Goal: Information Seeking & Learning: Learn about a topic

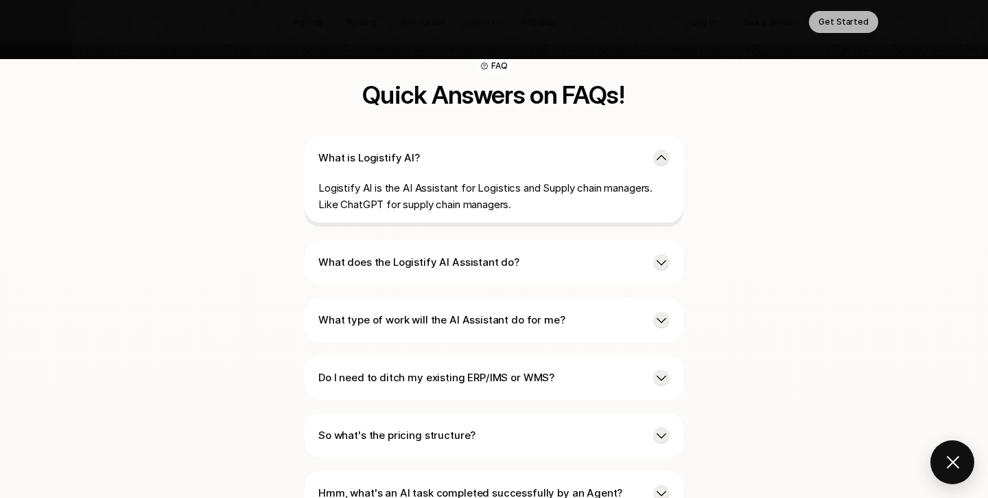
scroll to position [3266, 0]
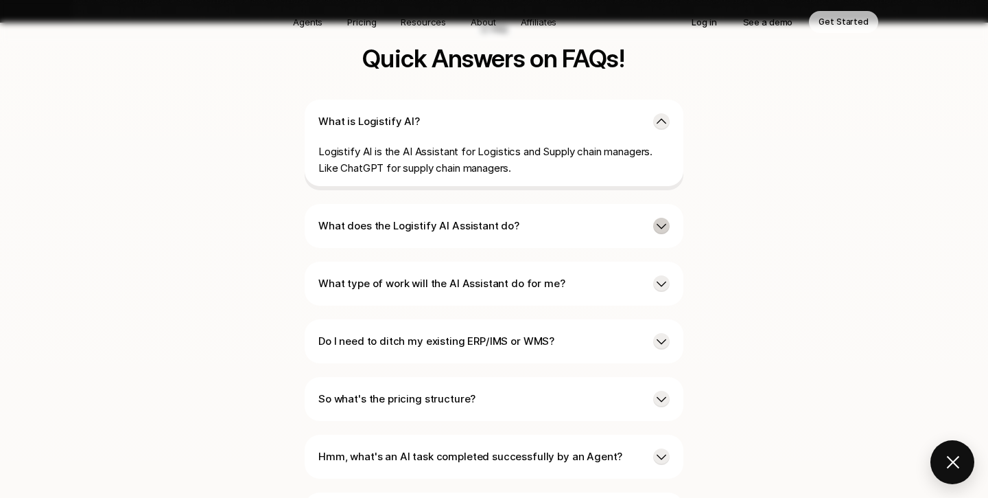
click at [663, 224] on icon at bounding box center [662, 226] width 10 height 5
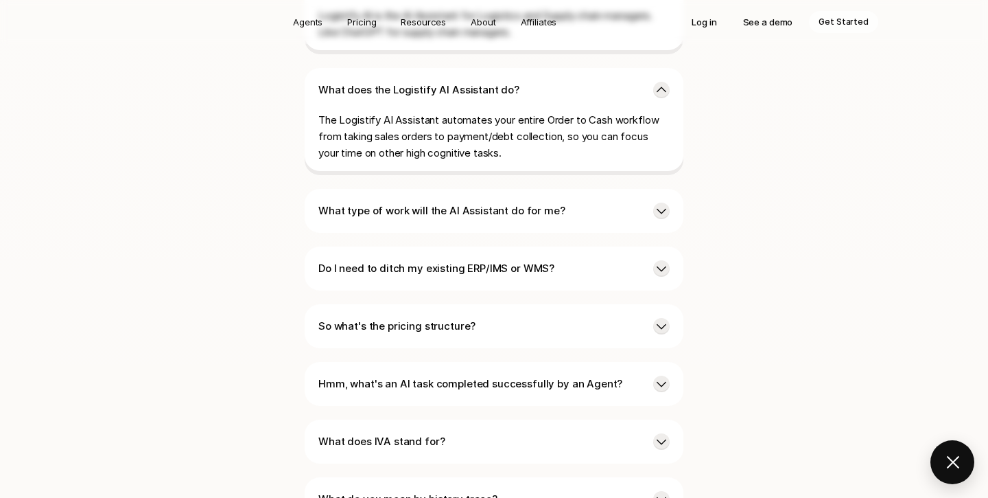
scroll to position [3405, 0]
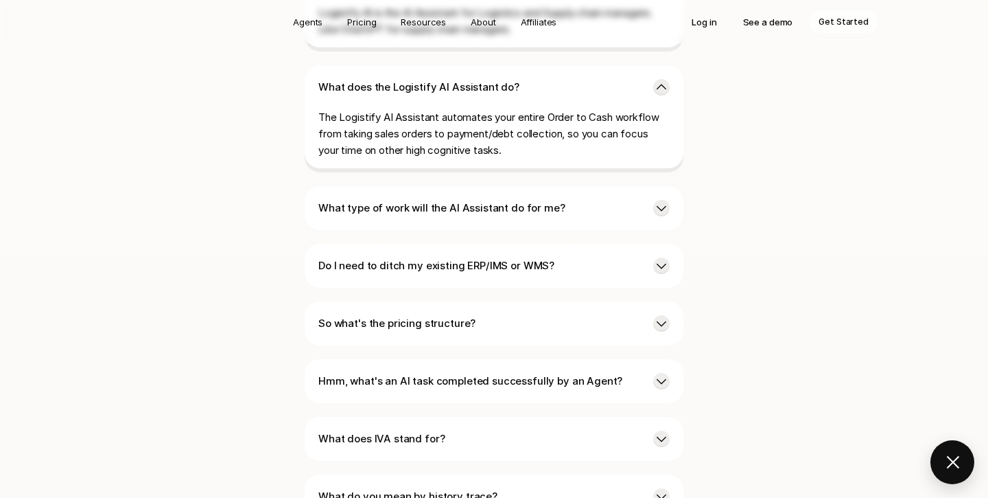
click at [617, 186] on div "What type of work will the AI Assistant do for me?" at bounding box center [494, 208] width 379 height 44
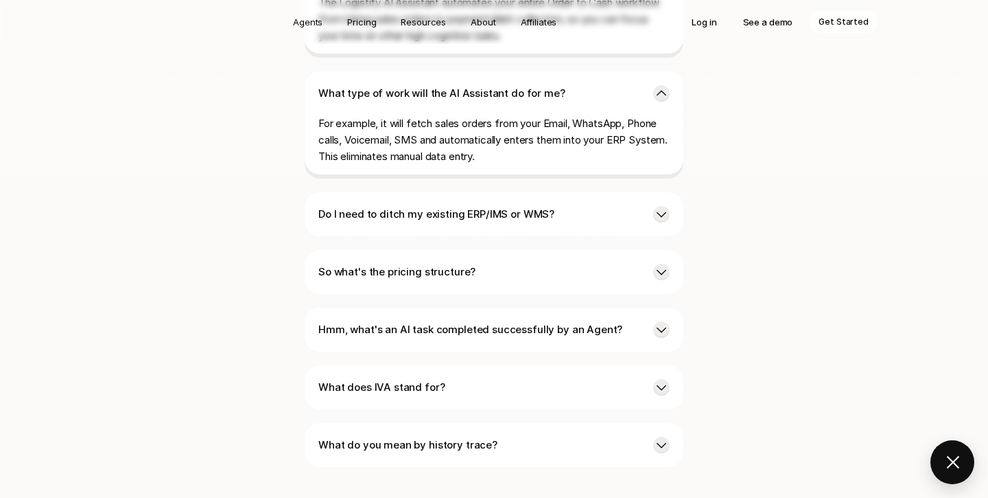
scroll to position [3531, 0]
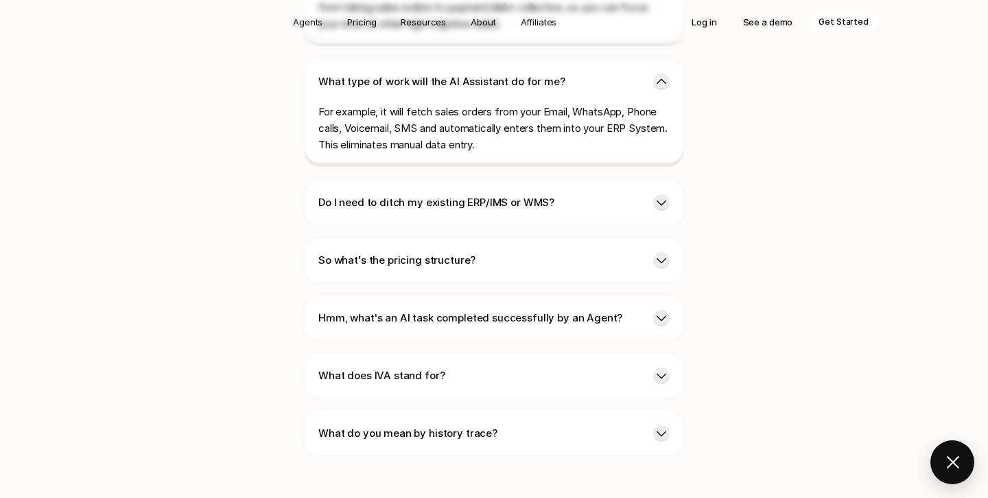
click at [617, 194] on p "Do I need to ditch my existing ERP/IMS or WMS?" at bounding box center [480, 202] width 324 height 16
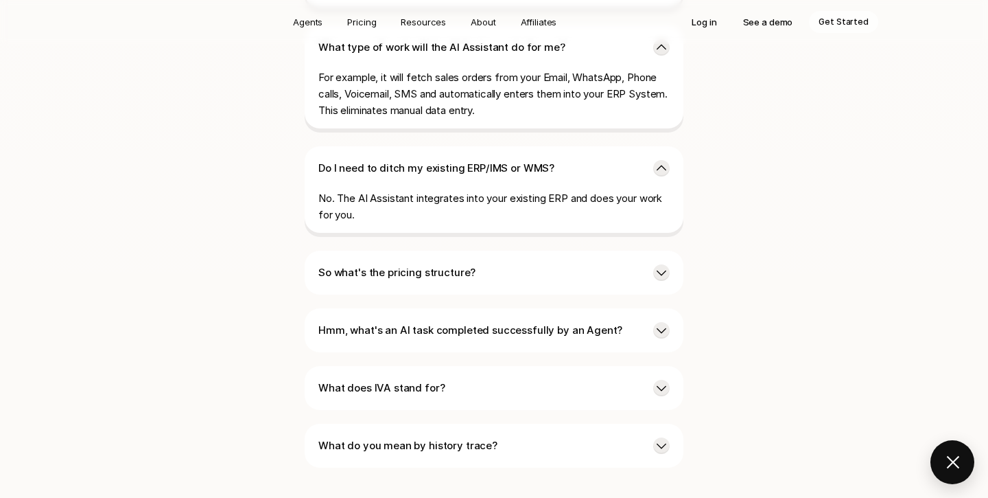
scroll to position [3586, 0]
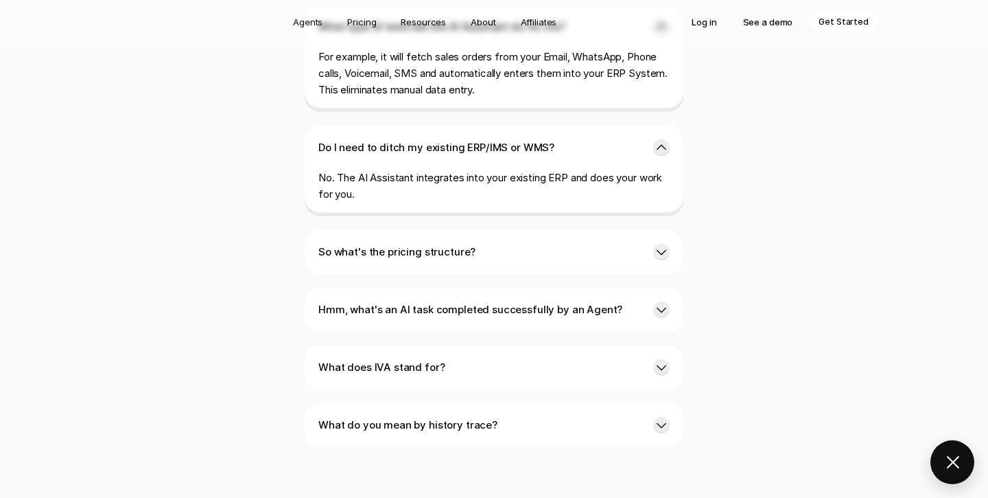
click at [636, 230] on div "So what's the pricing structure?" at bounding box center [494, 252] width 379 height 44
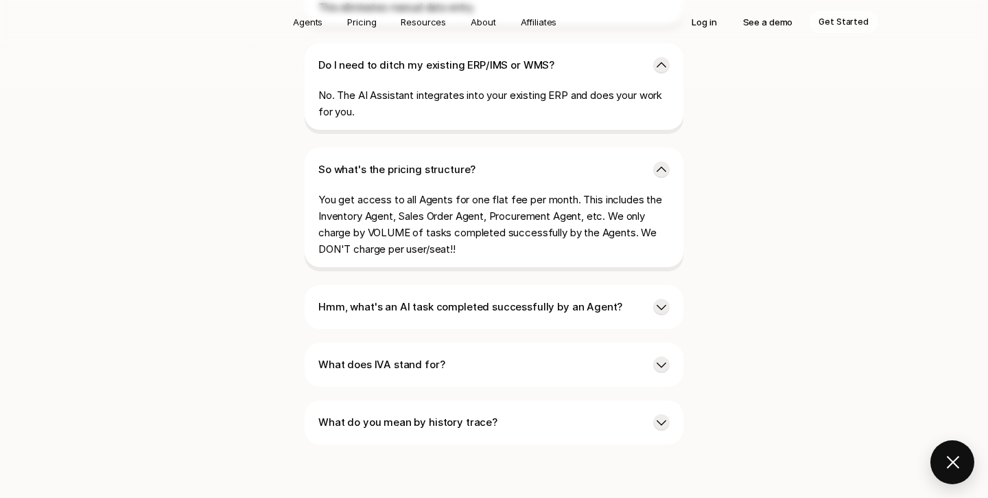
scroll to position [3673, 0]
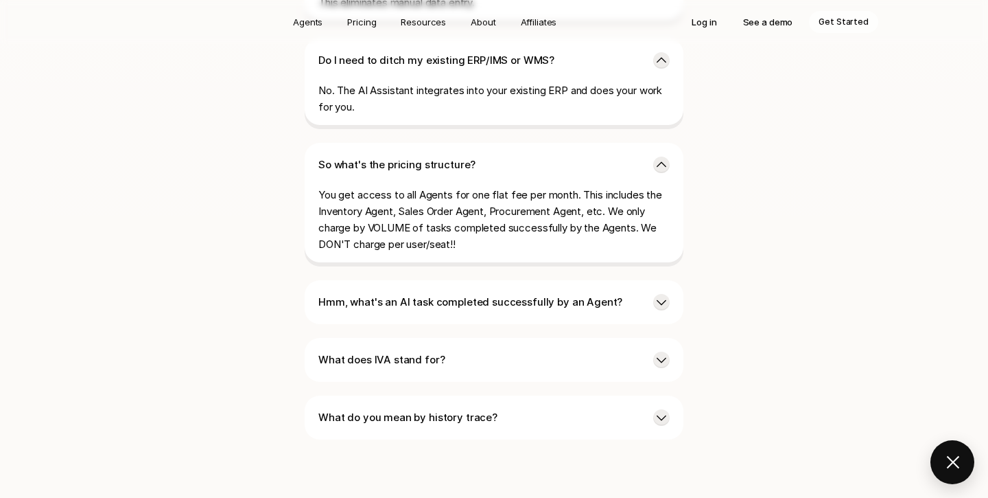
click at [623, 294] on p "Hmm, what's an AI task completed successfully by an Agent?" at bounding box center [480, 302] width 324 height 16
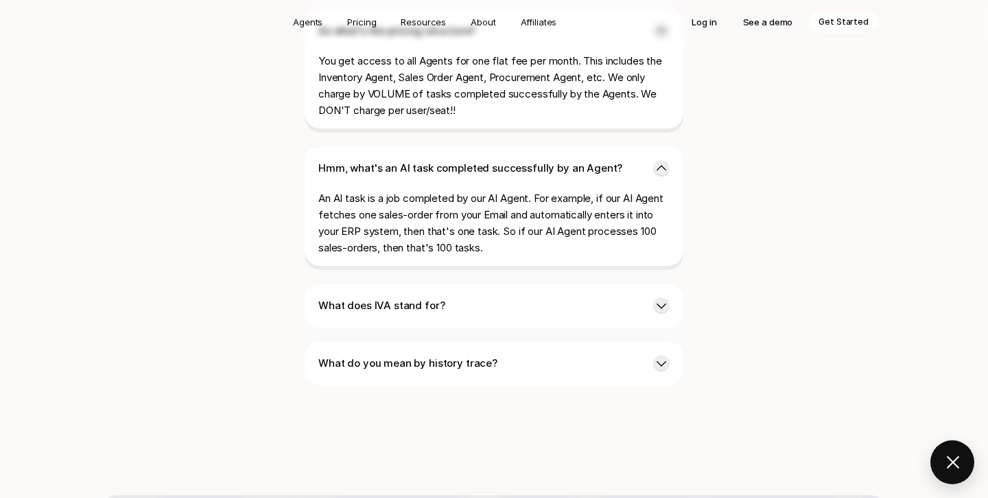
scroll to position [3808, 0]
click at [602, 296] on p "What does IVA stand for?" at bounding box center [480, 304] width 324 height 16
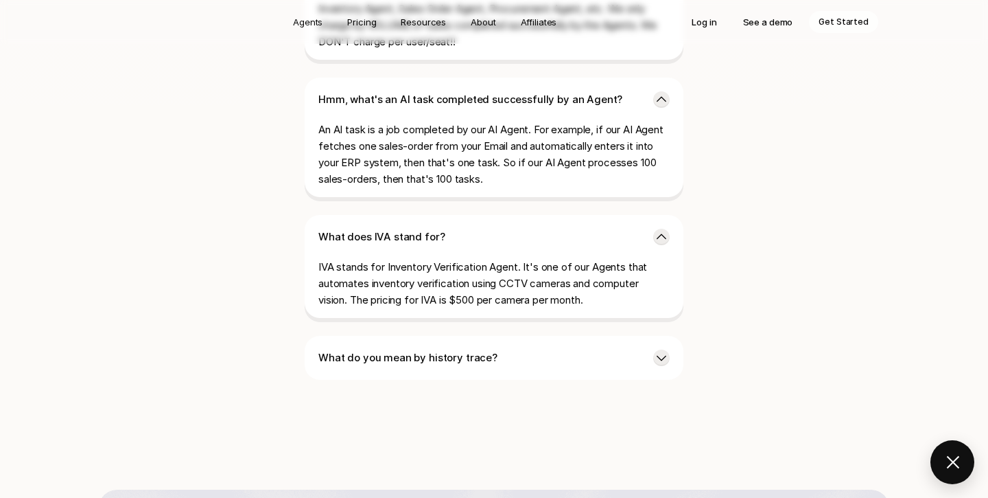
scroll to position [3876, 0]
click at [517, 349] on p "What do you mean by history trace?" at bounding box center [480, 357] width 324 height 16
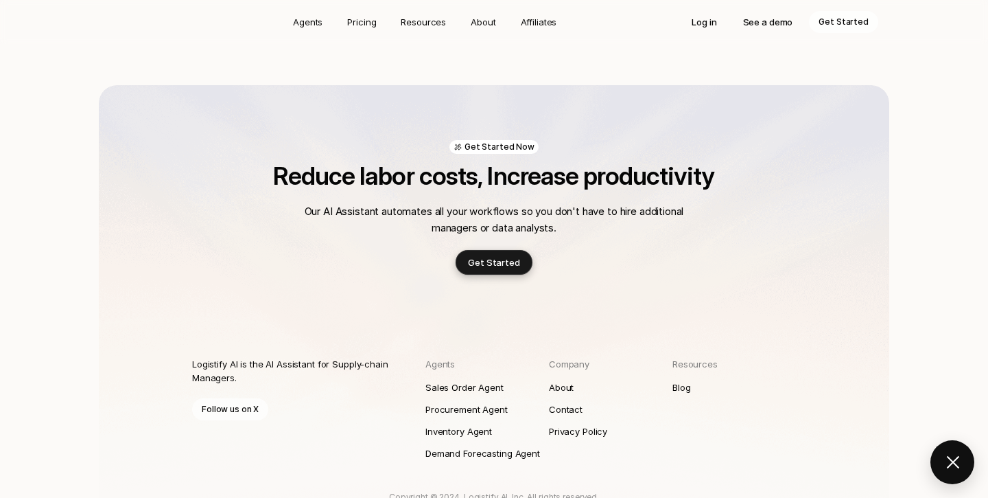
scroll to position [4372, 0]
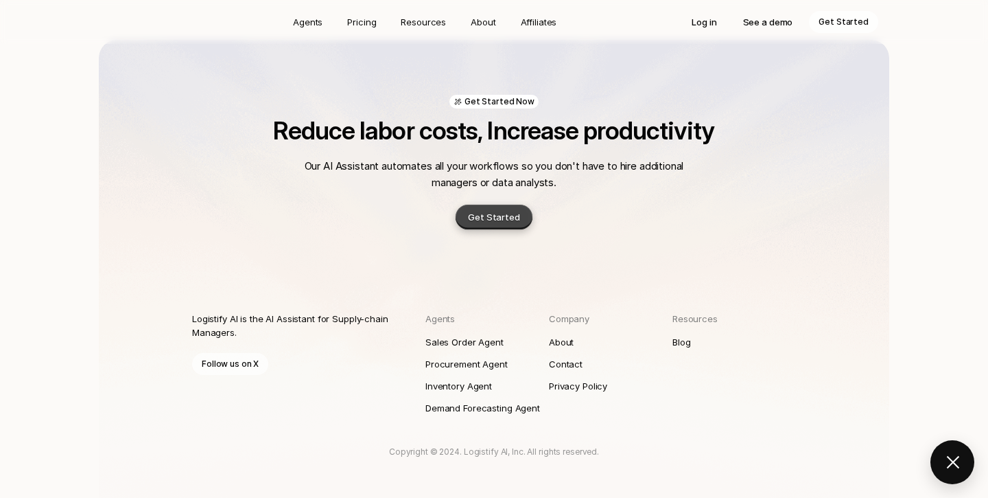
click at [499, 210] on p "Get Started" at bounding box center [494, 217] width 52 height 14
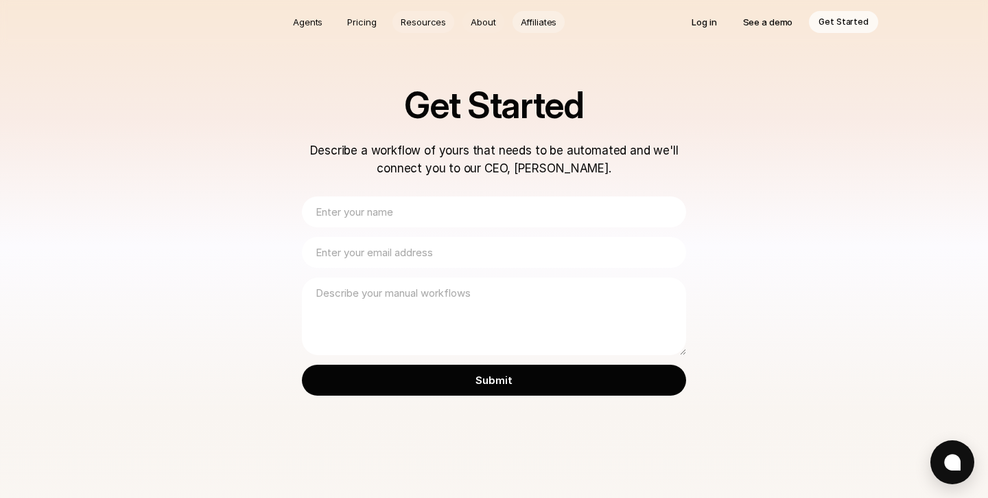
click at [546, 17] on p "Affiliates" at bounding box center [539, 22] width 36 height 14
